Goal: Information Seeking & Learning: Compare options

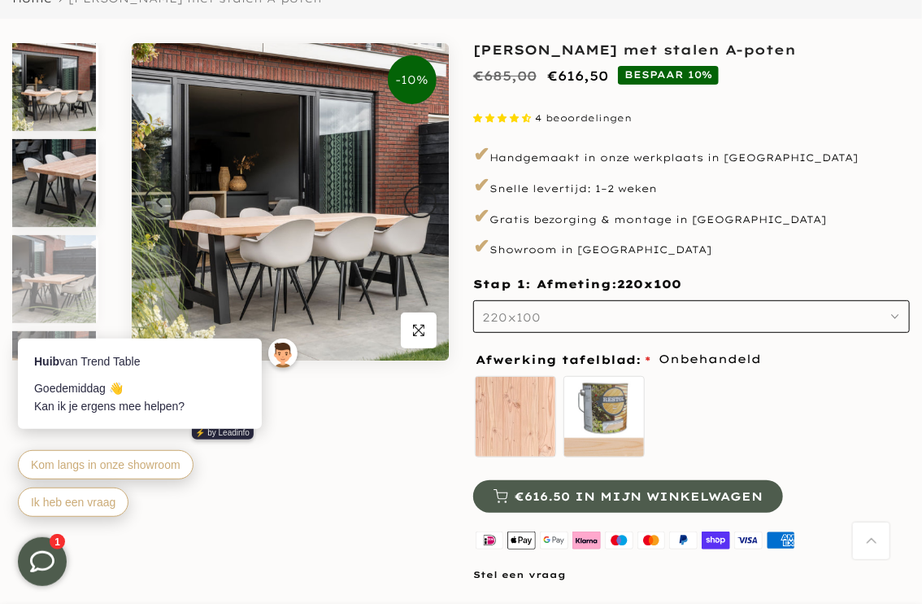
click at [33, 209] on img at bounding box center [54, 183] width 84 height 88
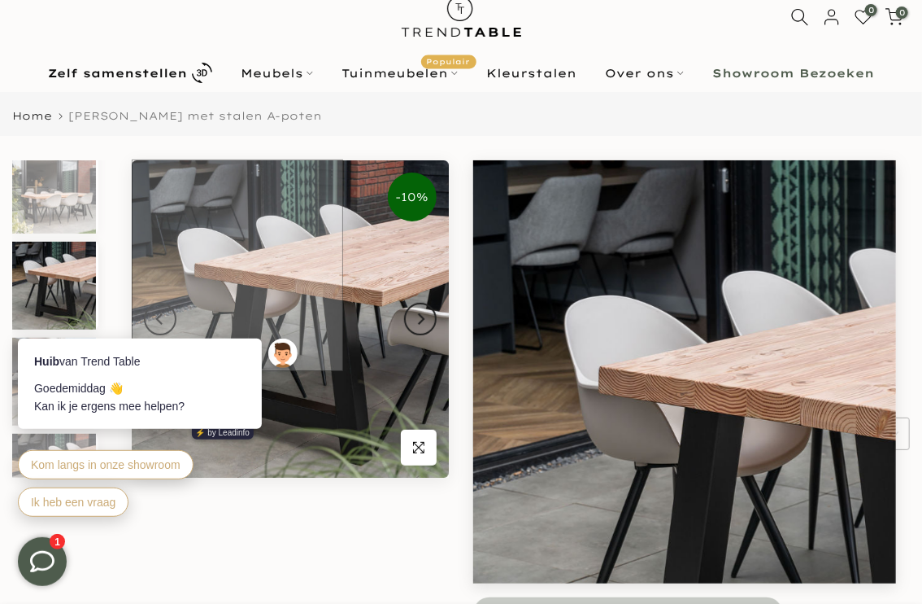
scroll to position [81, 0]
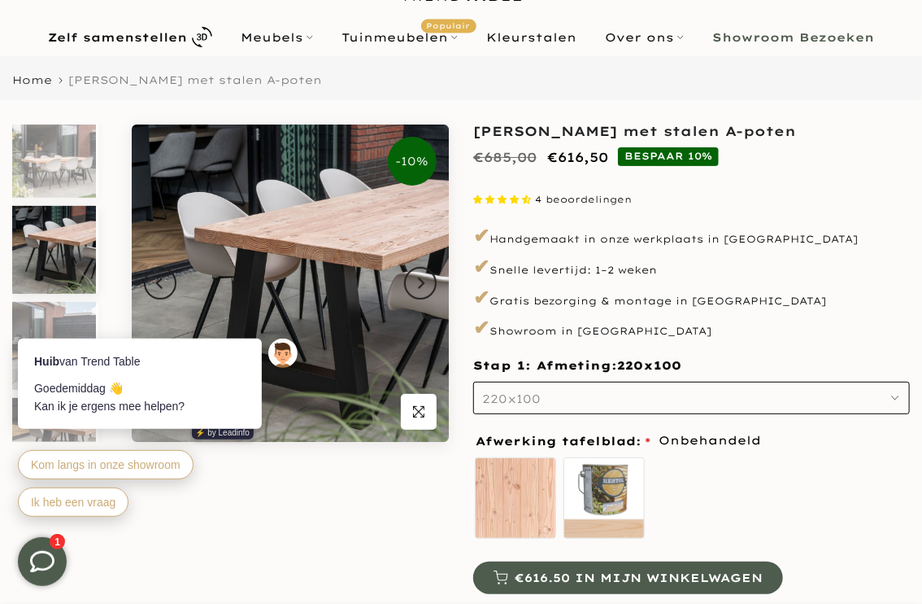
click at [54, 324] on div "Huib van Trend Table Goedemiddag 👋 Kan ik je ergens mee helpen? ⚡️ by Leadinfo …" at bounding box center [160, 418] width 317 height 235
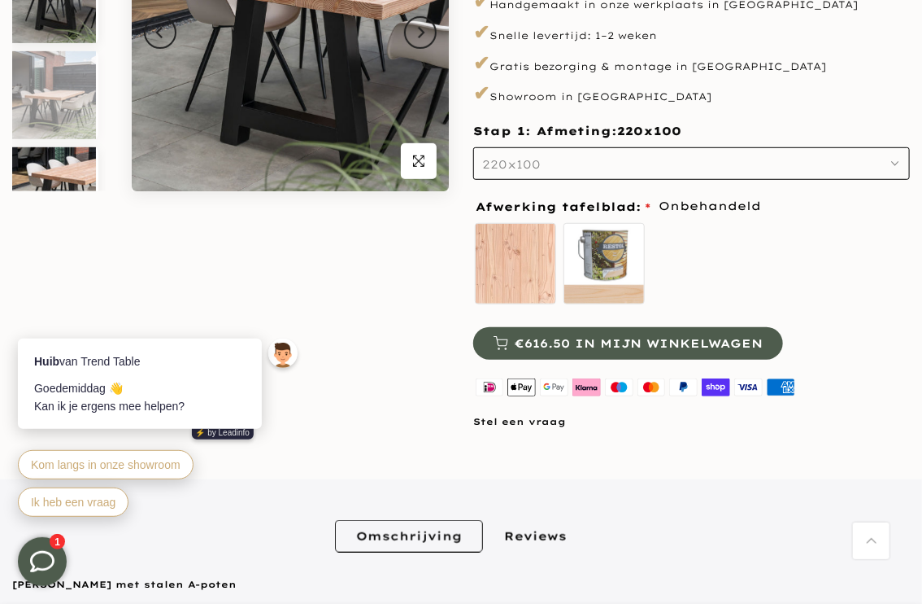
scroll to position [244, 0]
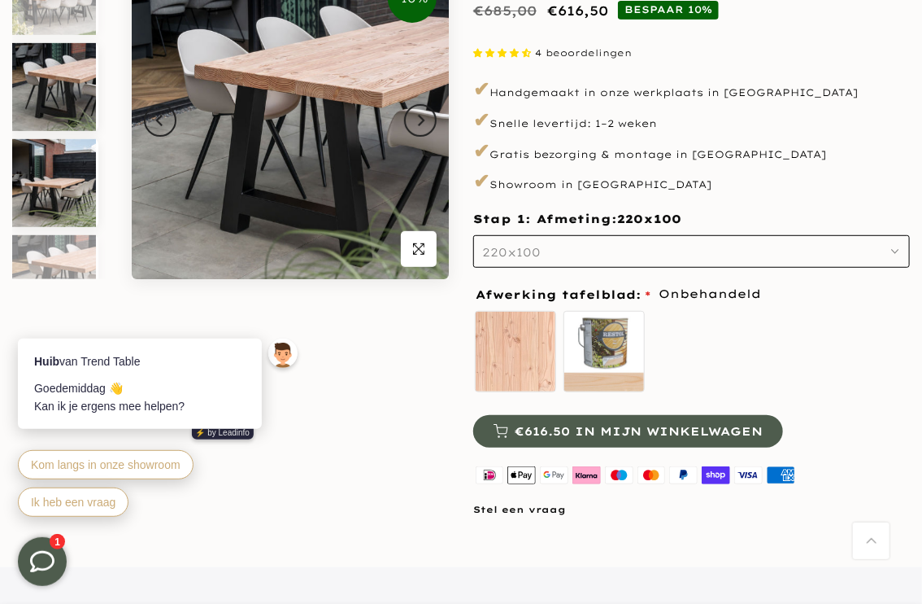
click at [30, 209] on img at bounding box center [54, 183] width 84 height 88
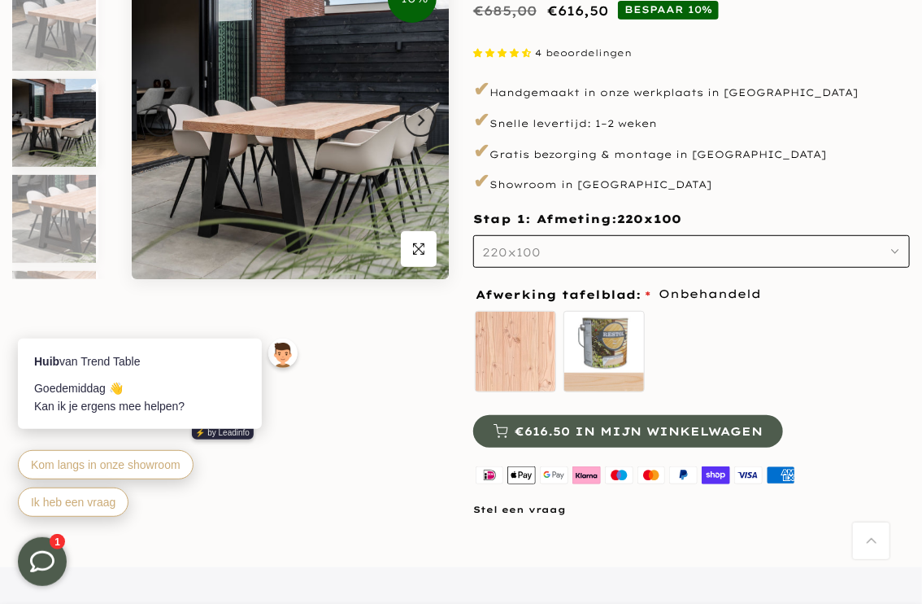
scroll to position [111, 0]
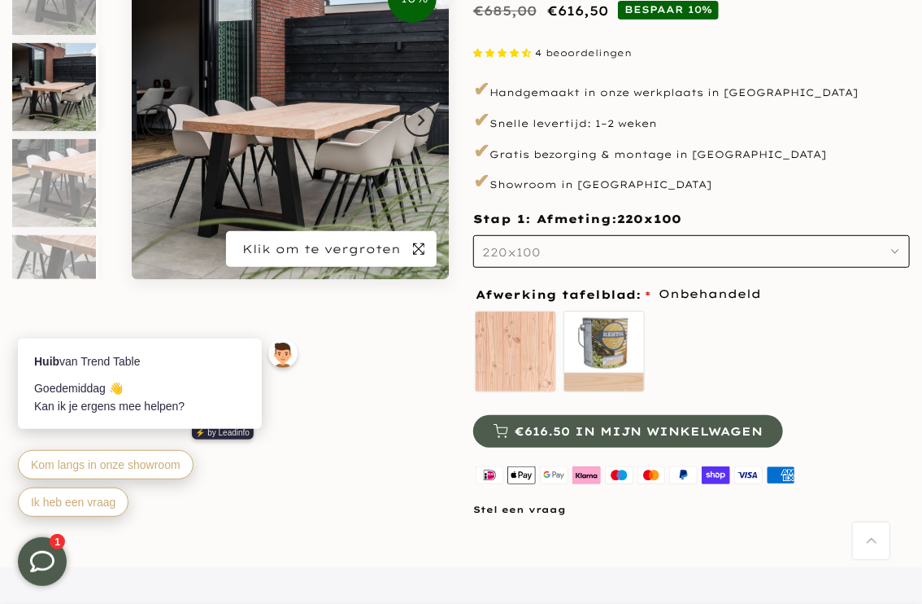
click at [416, 251] on icon "button" at bounding box center [418, 248] width 11 height 11
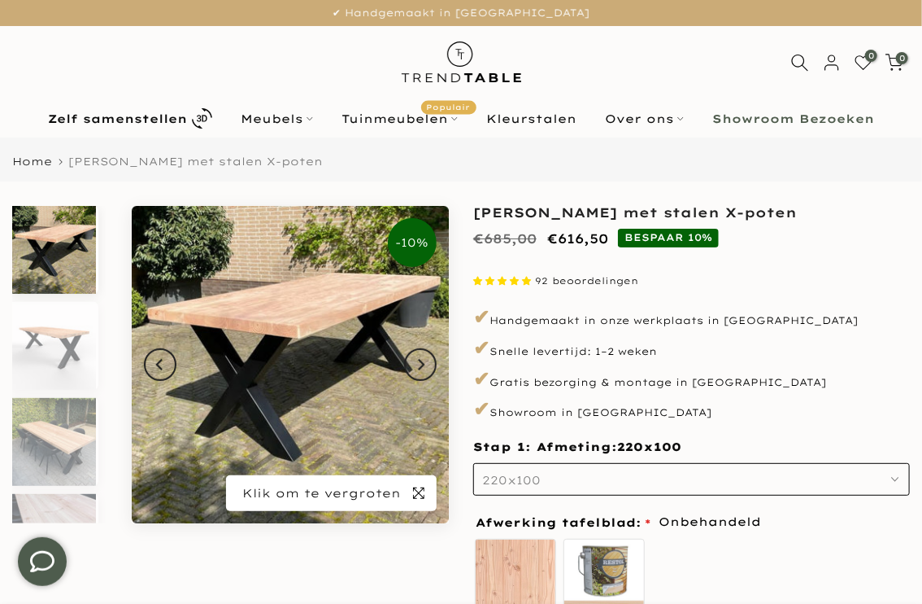
click at [414, 490] on icon "button" at bounding box center [418, 492] width 11 height 13
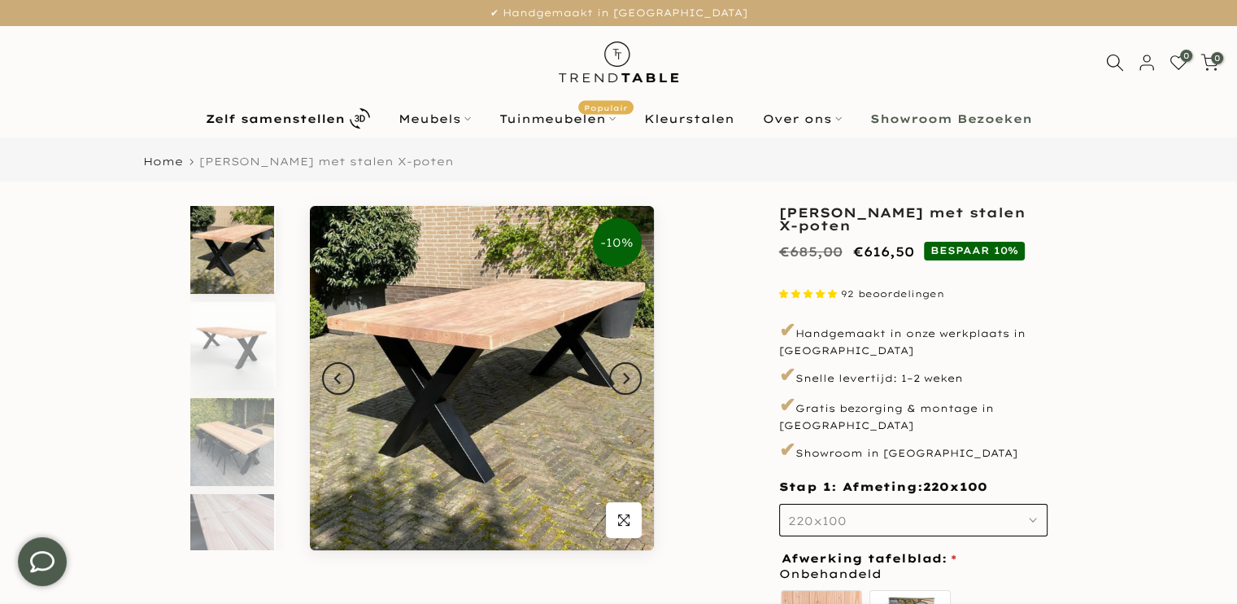
click at [1038, 507] on button "220x100" at bounding box center [913, 519] width 268 height 33
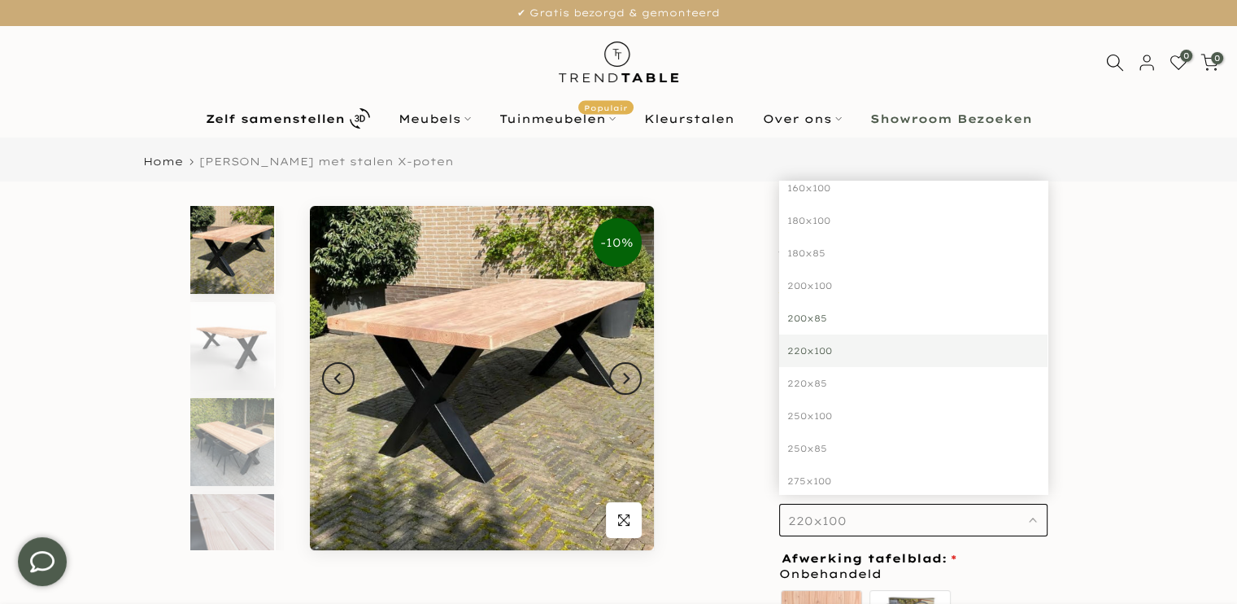
scroll to position [162, 0]
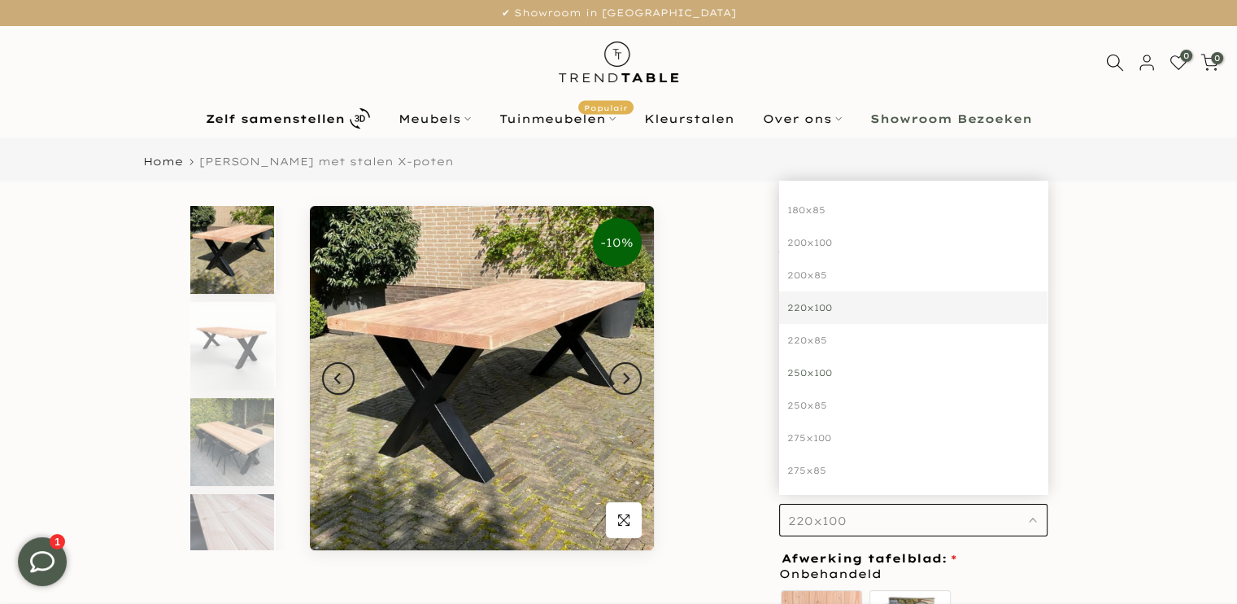
click at [817, 356] on div "250x100" at bounding box center [913, 372] width 268 height 33
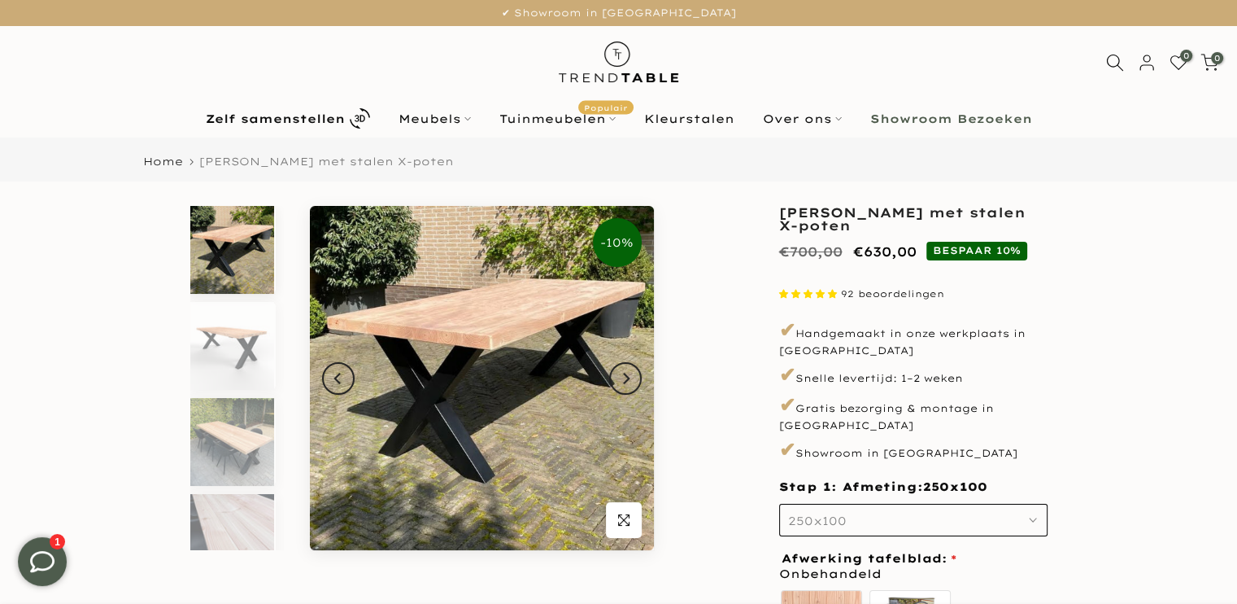
drag, startPoint x: 853, startPoint y: 449, endPoint x: 969, endPoint y: 451, distance: 115.5
click at [969, 451] on div "**********" at bounding box center [913, 534] width 268 height 656
drag, startPoint x: 969, startPoint y: 451, endPoint x: 1022, endPoint y: 446, distance: 53.2
click at [1022, 446] on p "✔ Showroom in Giessenburg" at bounding box center [913, 450] width 268 height 28
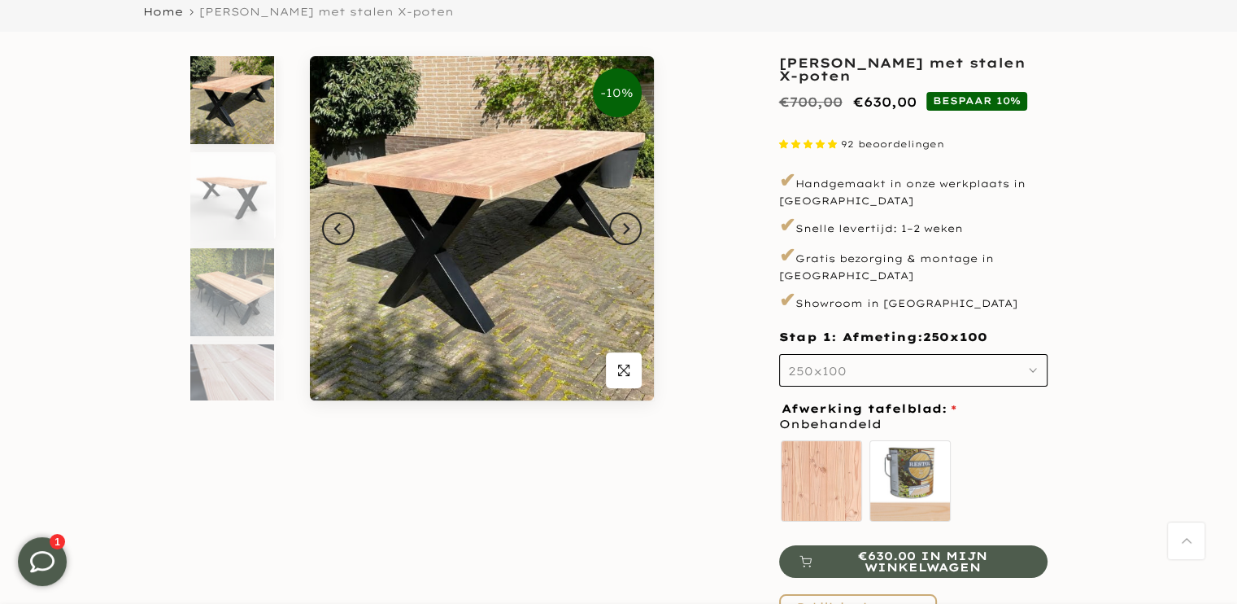
scroll to position [152, 0]
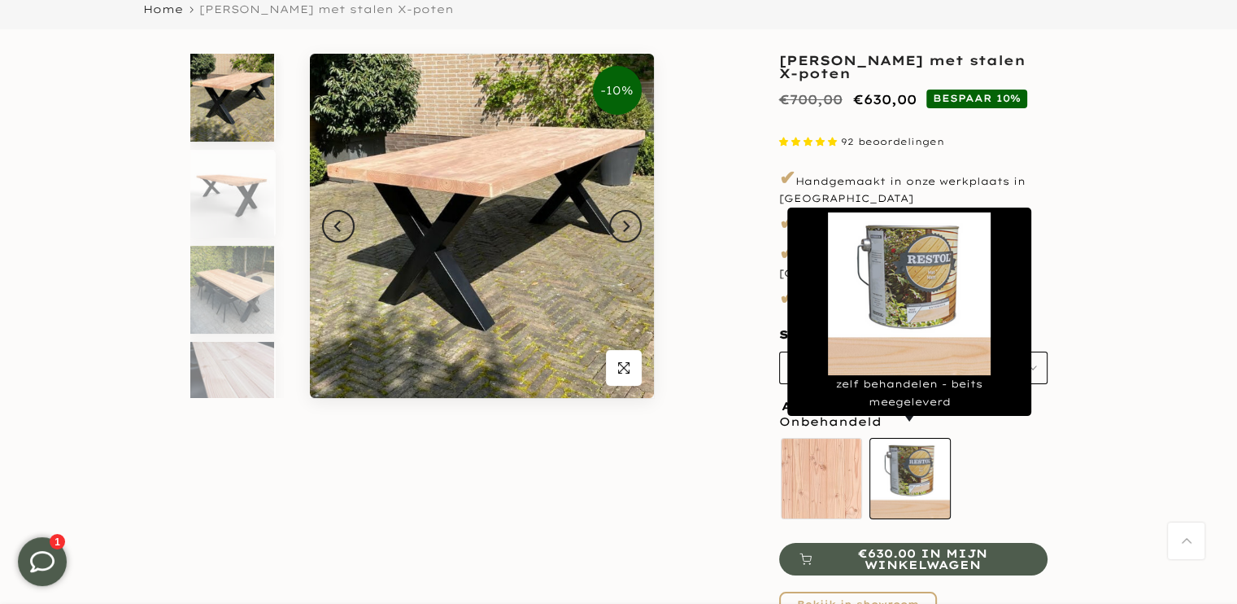
click at [916, 448] on label "zelf behandelen - beits meegeleverd" at bounding box center [910, 478] width 81 height 81
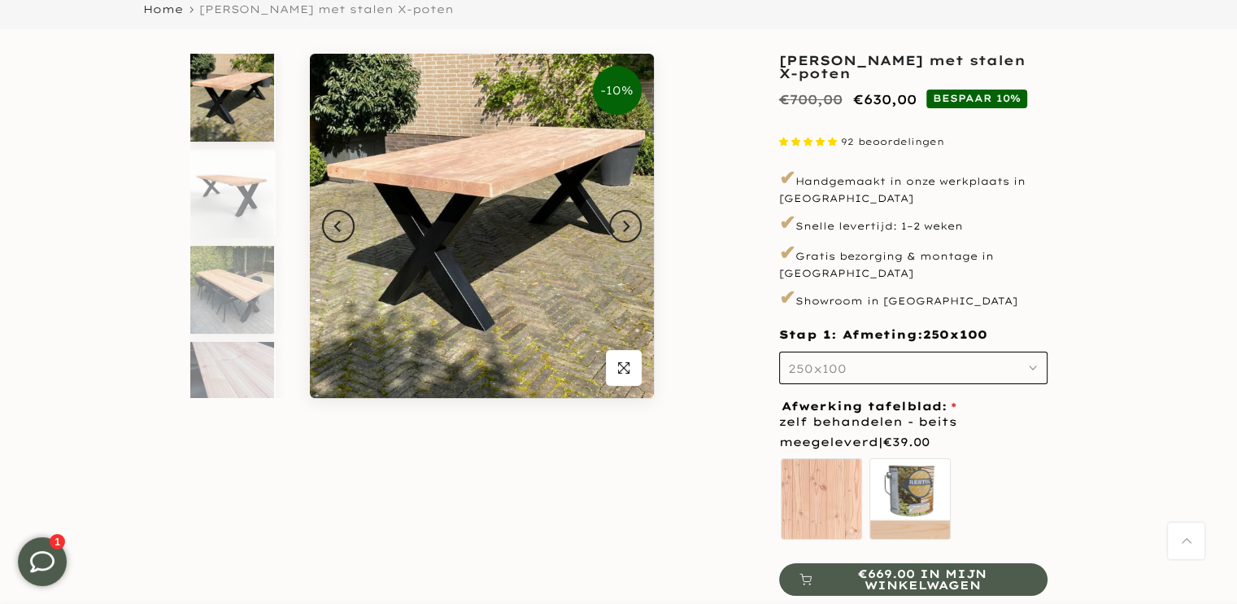
click at [643, 508] on div "-10% Uitverkocht Klik om te vergroten" at bounding box center [422, 400] width 488 height 693
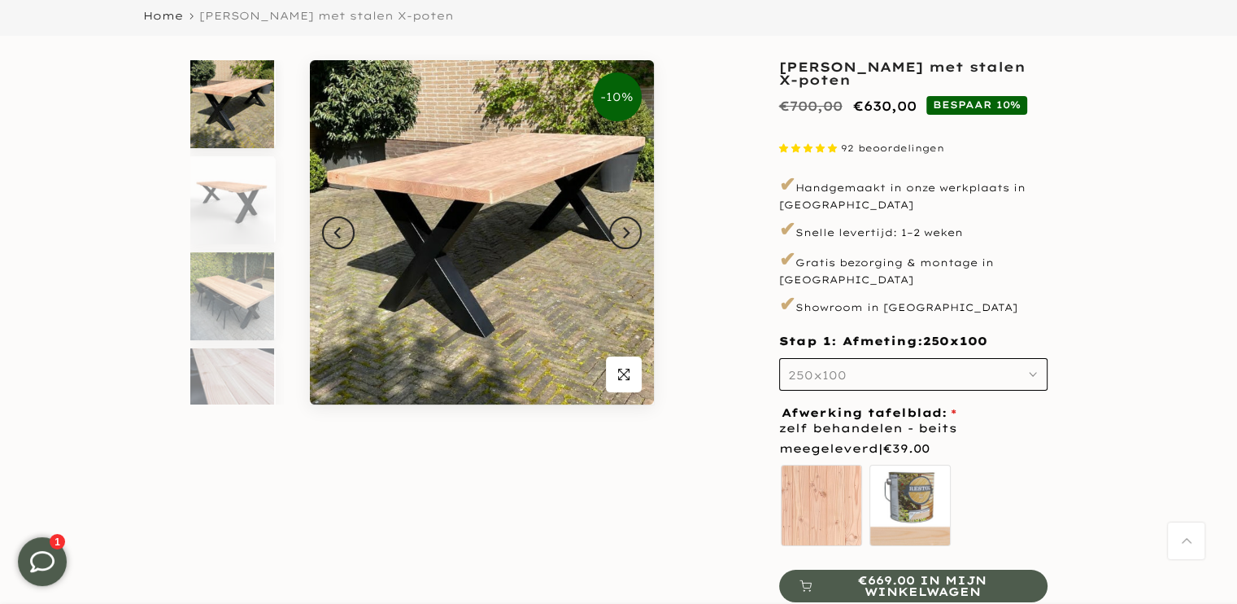
scroll to position [0, 0]
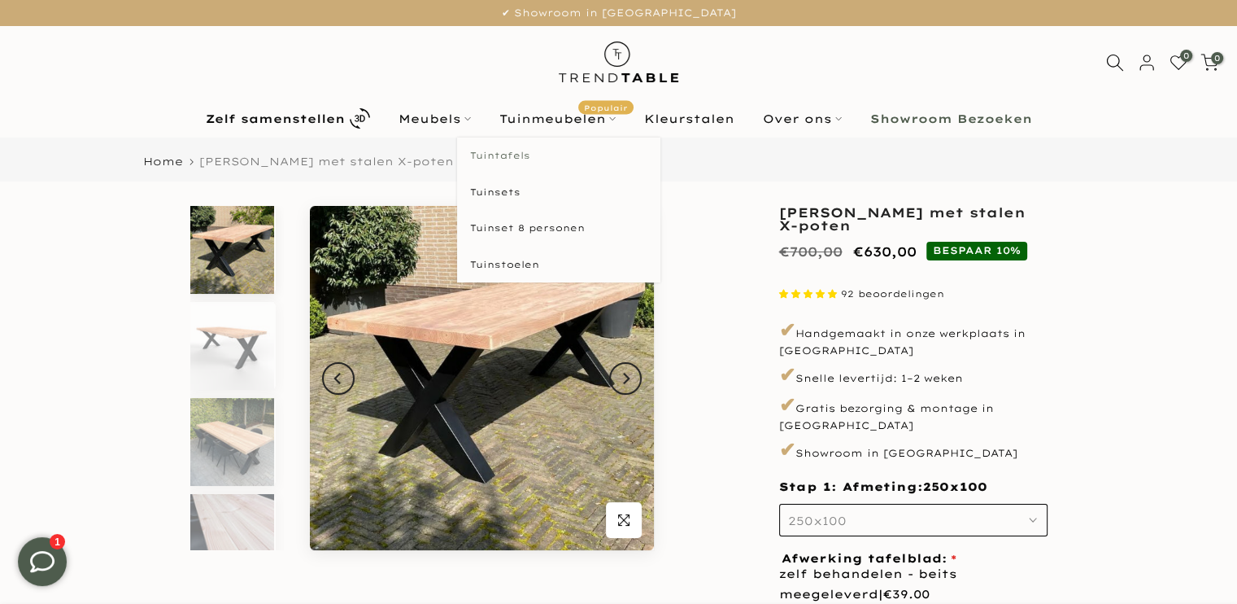
click at [504, 154] on link "Tuintafels" at bounding box center [558, 155] width 203 height 37
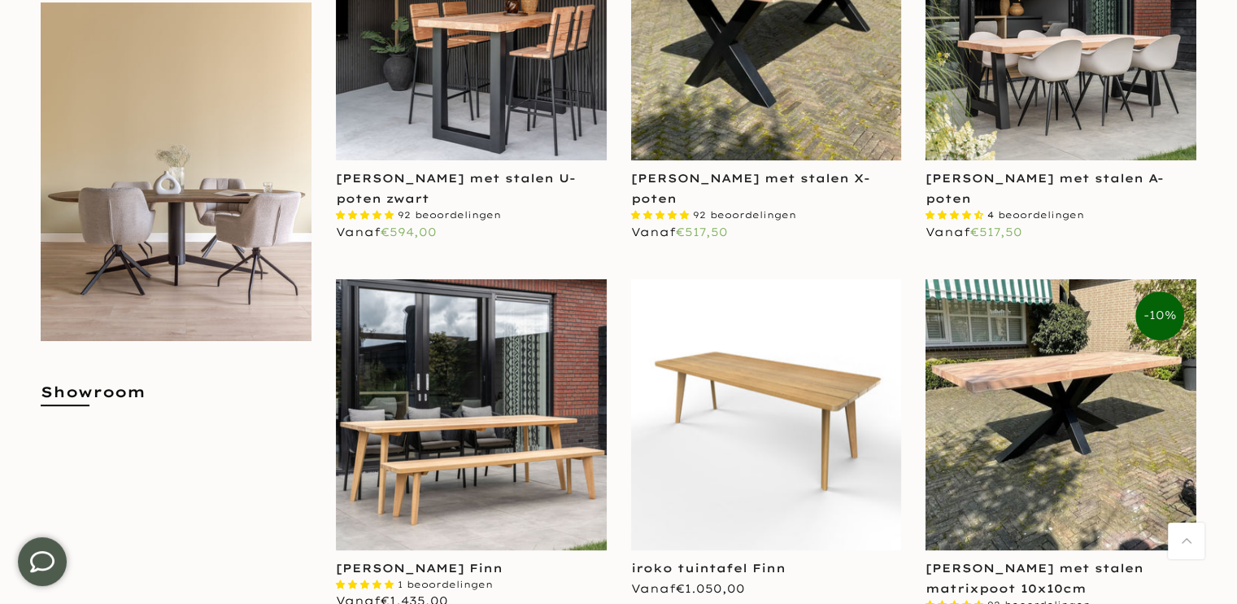
scroll to position [550, 0]
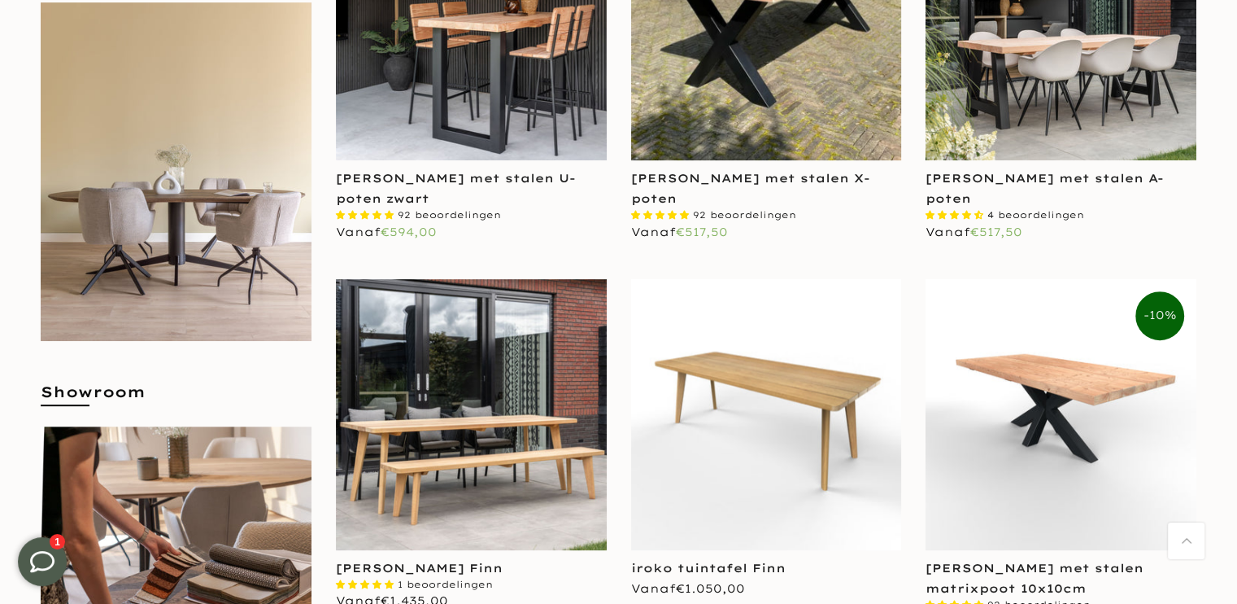
click at [1058, 398] on img at bounding box center [1061, 414] width 271 height 271
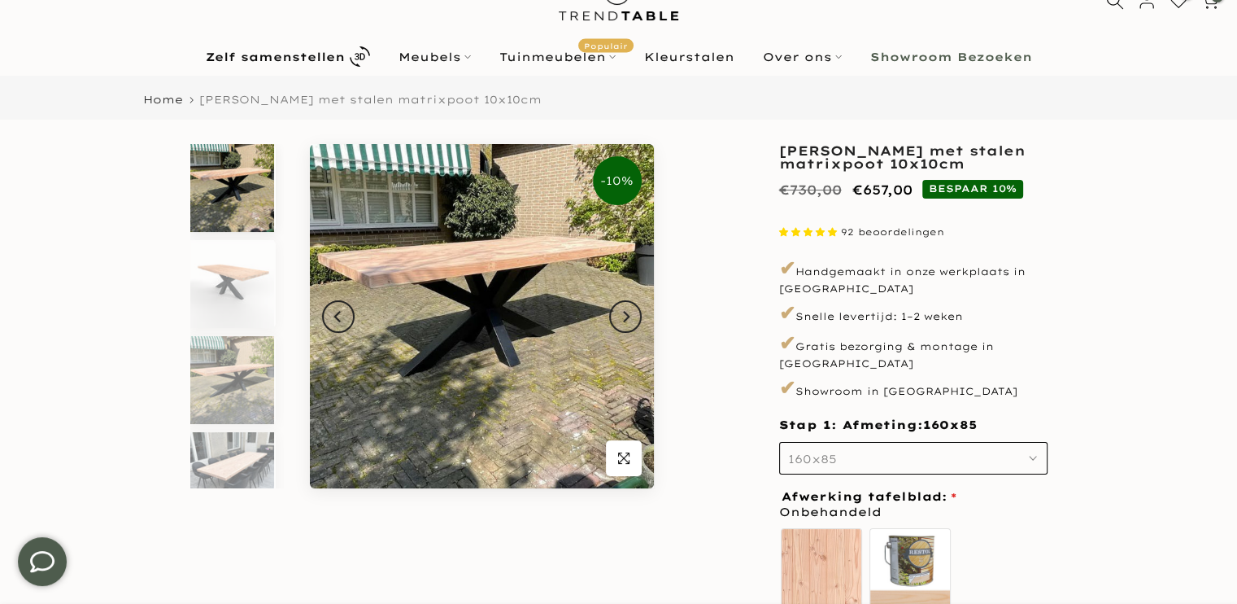
scroll to position [64, 0]
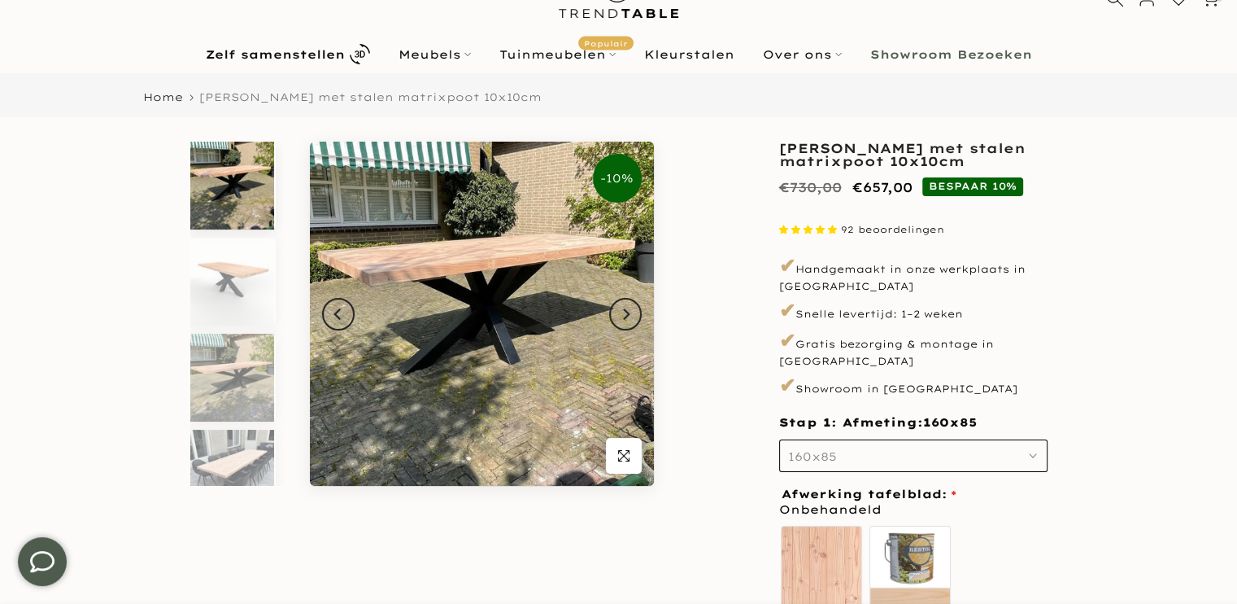
click at [1033, 451] on icon "button" at bounding box center [1033, 455] width 8 height 8
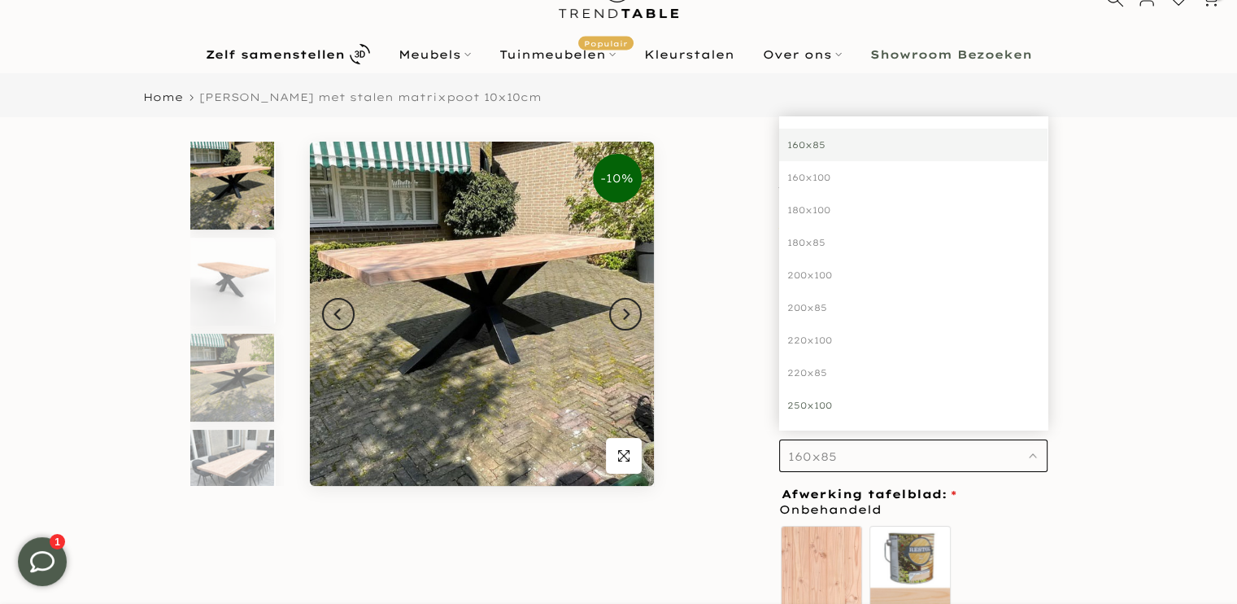
click at [807, 391] on div "250x100" at bounding box center [913, 405] width 268 height 33
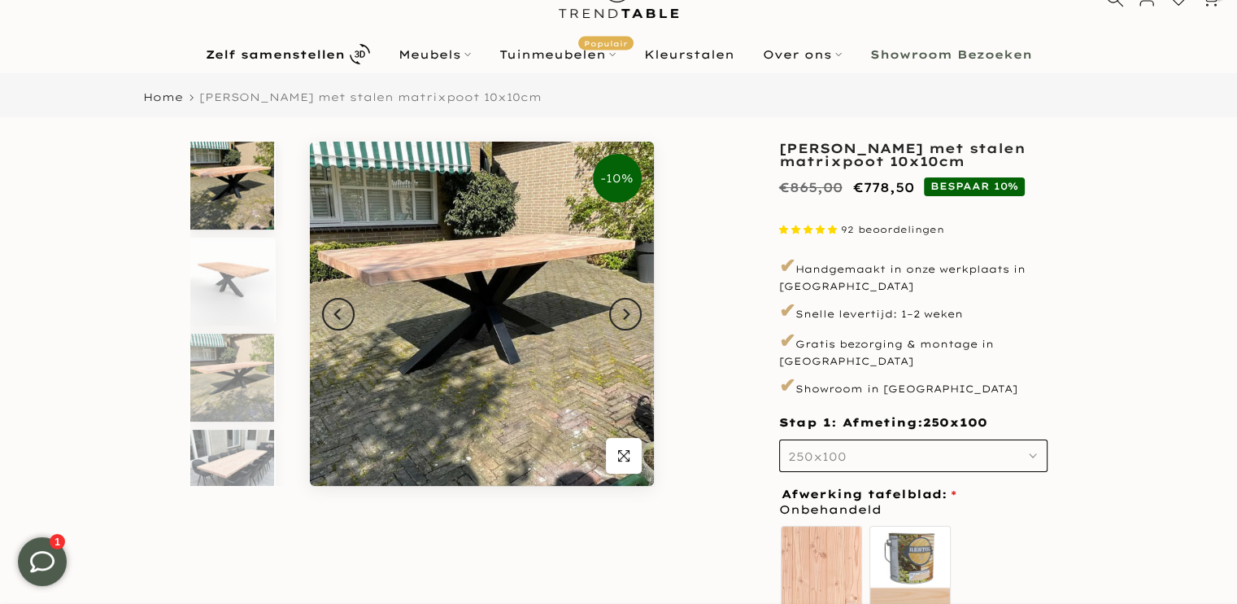
click at [1072, 414] on div "**********" at bounding box center [619, 457] width 976 height 630
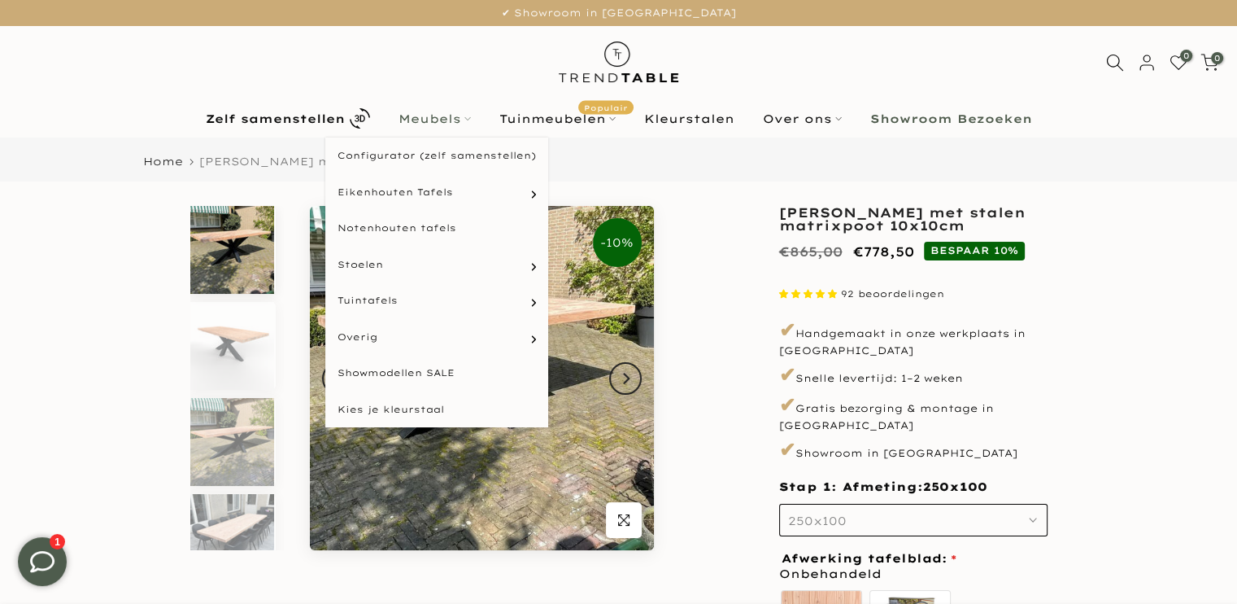
click at [434, 120] on link "Meubels" at bounding box center [434, 119] width 101 height 20
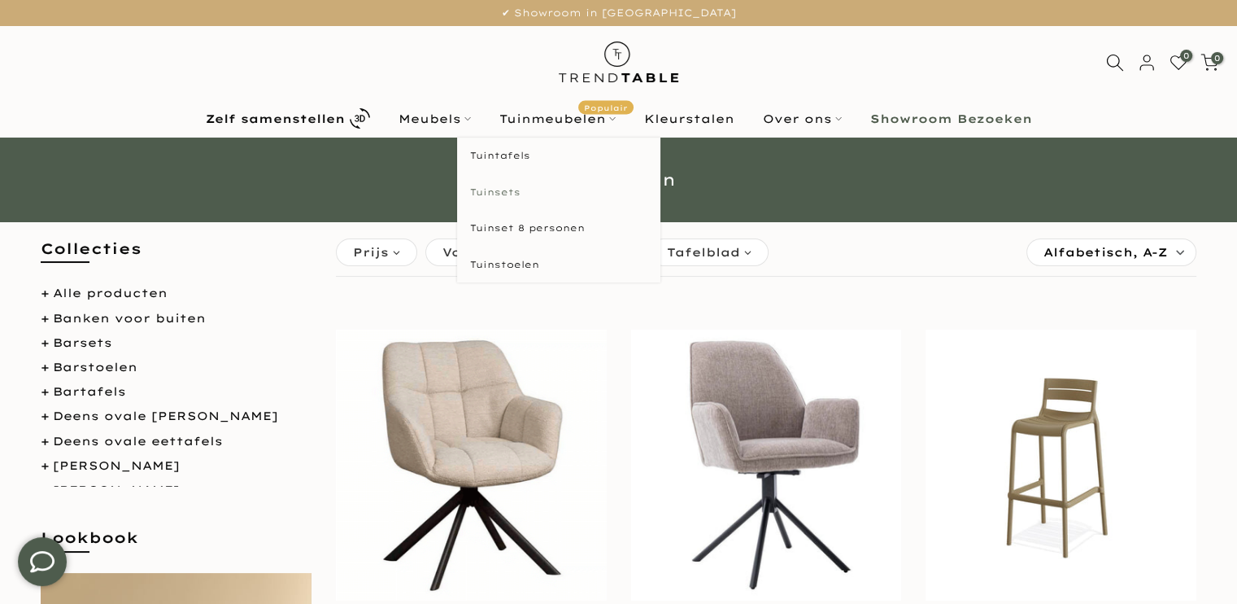
click at [512, 194] on link "Tuinsets" at bounding box center [558, 192] width 203 height 37
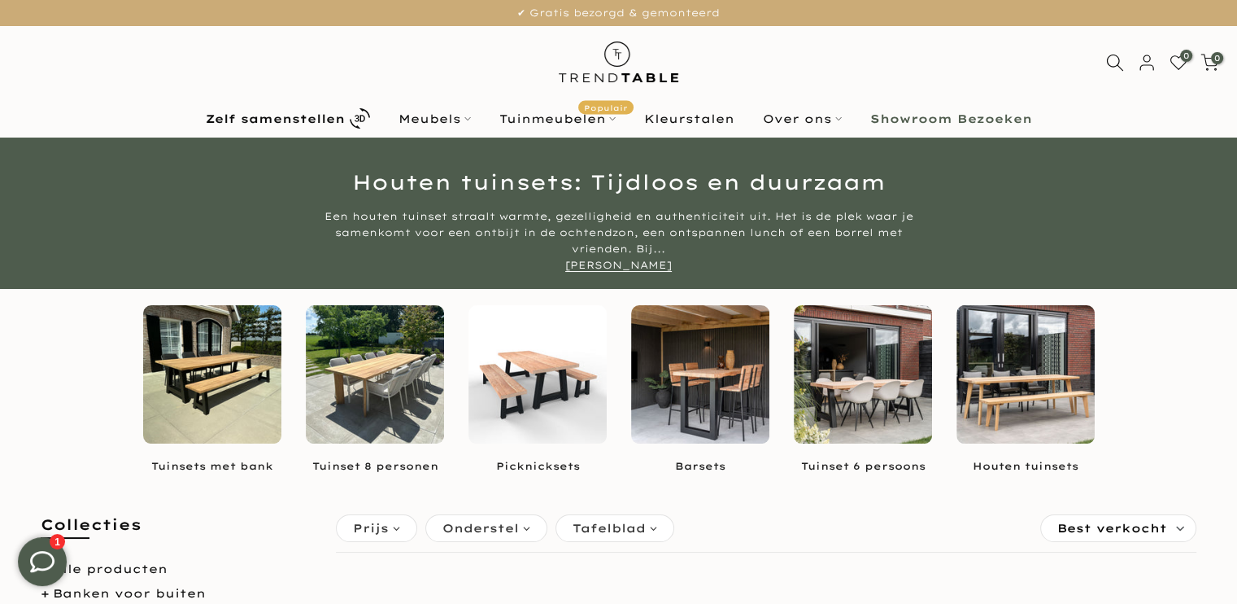
click at [852, 386] on img at bounding box center [863, 374] width 138 height 138
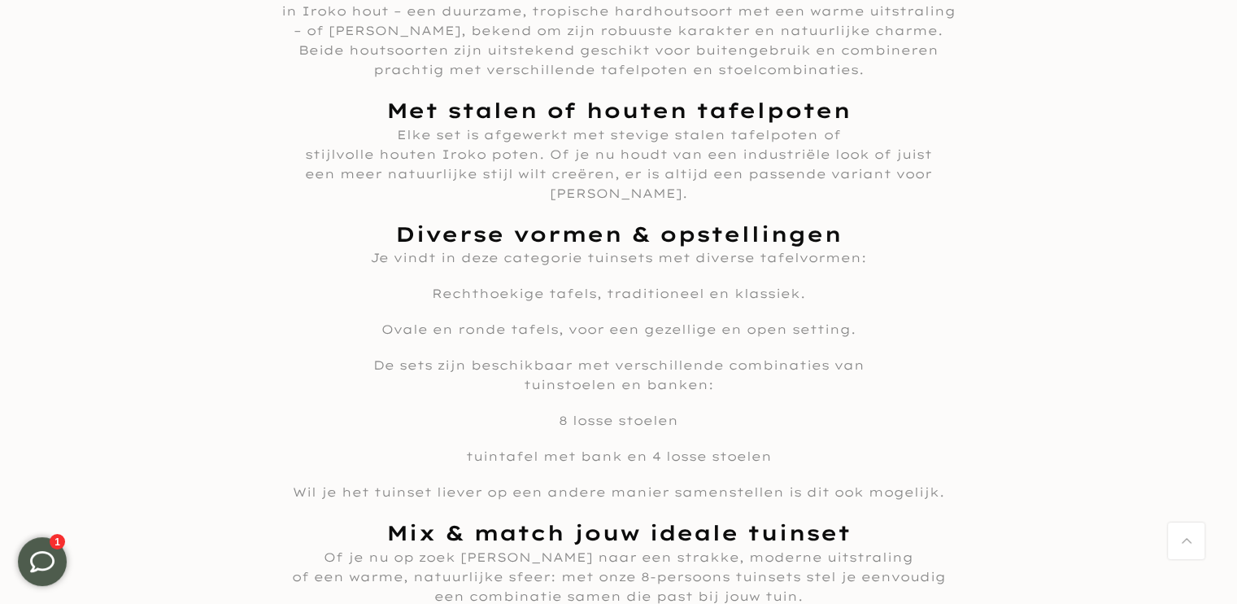
scroll to position [1497, 0]
